Goal: Check status: Check status

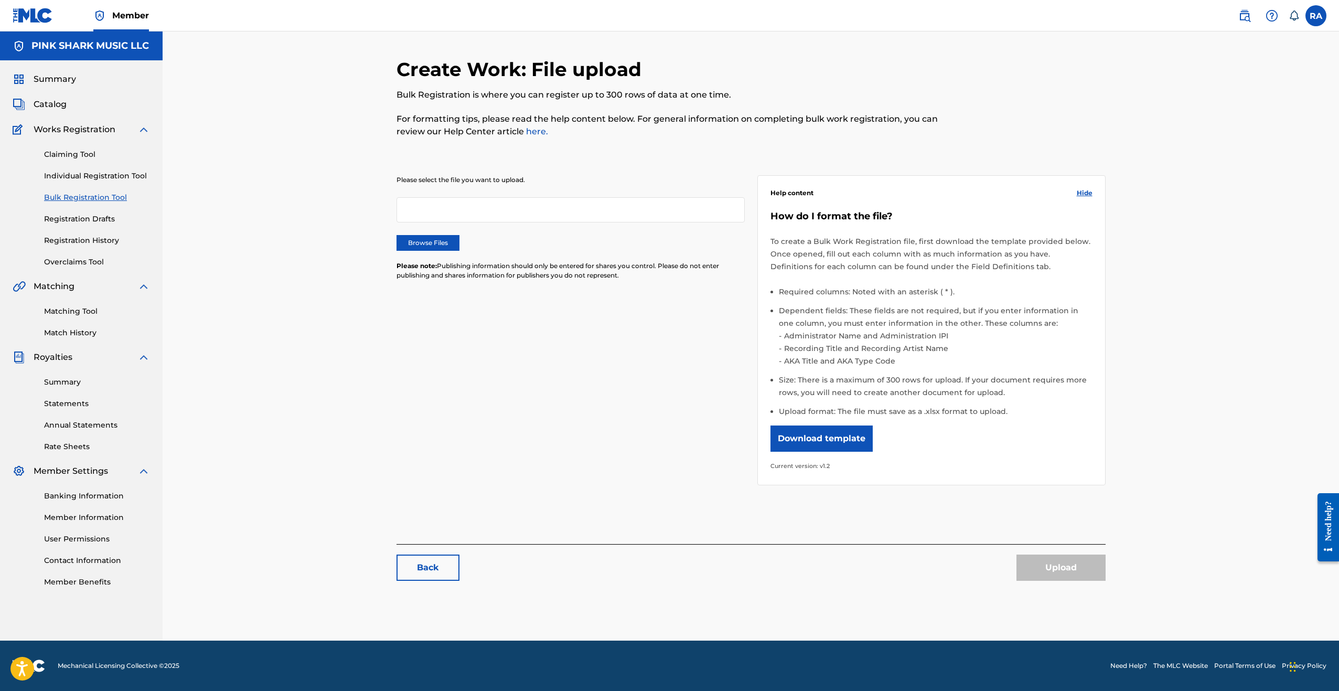
click at [81, 217] on link "Registration Drafts" at bounding box center [97, 219] width 106 height 11
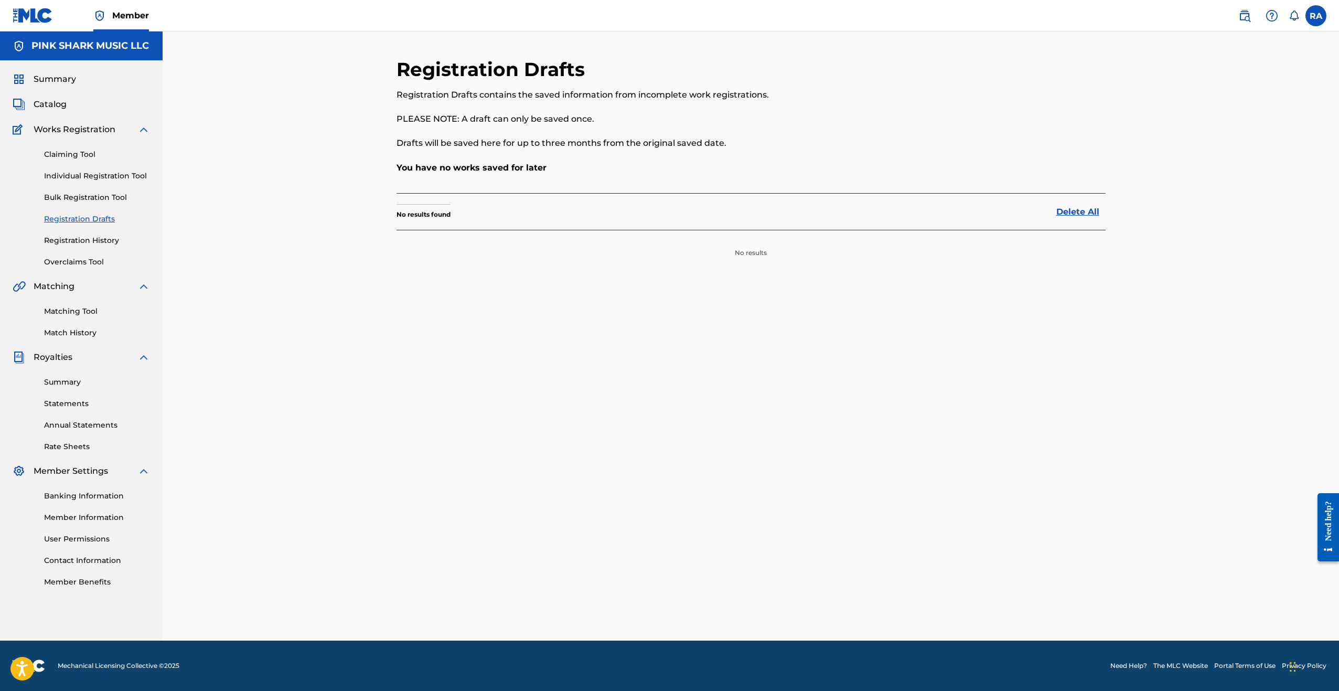
click at [97, 237] on link "Registration History" at bounding box center [97, 240] width 106 height 11
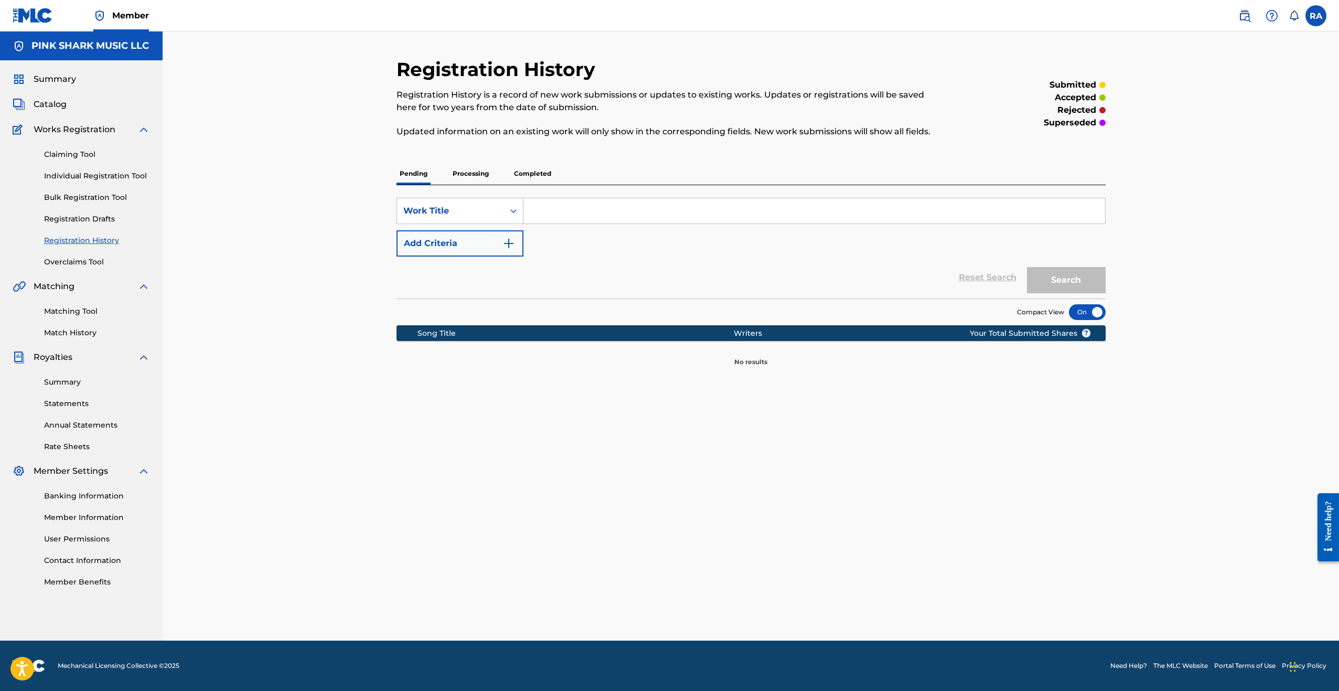
click at [484, 175] on p "Processing" at bounding box center [471, 174] width 42 height 22
click at [549, 178] on p "Completed" at bounding box center [533, 174] width 44 height 22
